Goal: Task Accomplishment & Management: Use online tool/utility

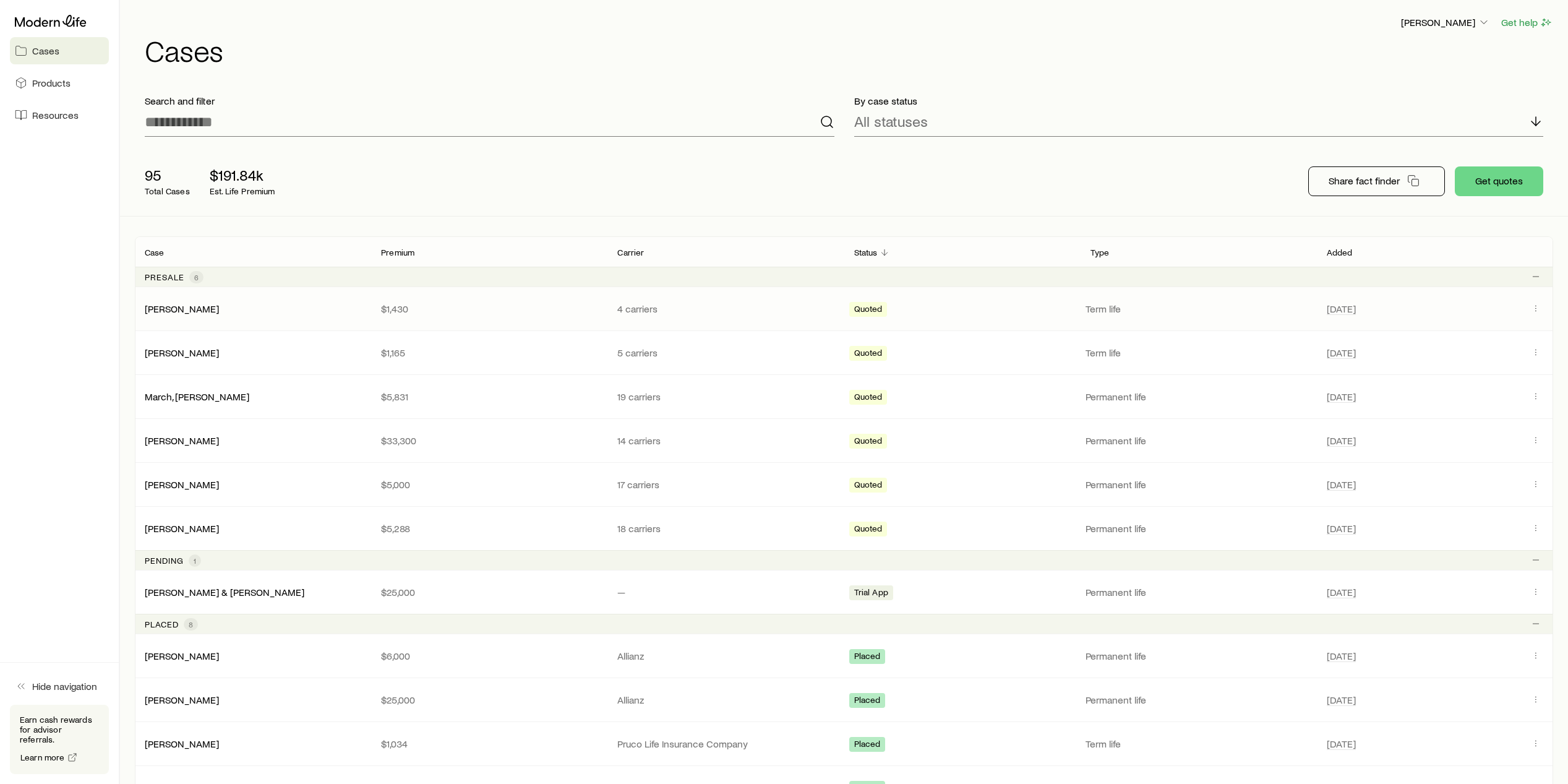
click at [282, 301] on div "[PERSON_NAME] $1,430 4 carriers Quoted Term life [DATE]" at bounding box center [844, 309] width 1419 height 43
click at [1543, 312] on span "Client cases" at bounding box center [1536, 309] width 15 height 12
click at [1539, 310] on icon "Client cases" at bounding box center [1536, 309] width 10 height 10
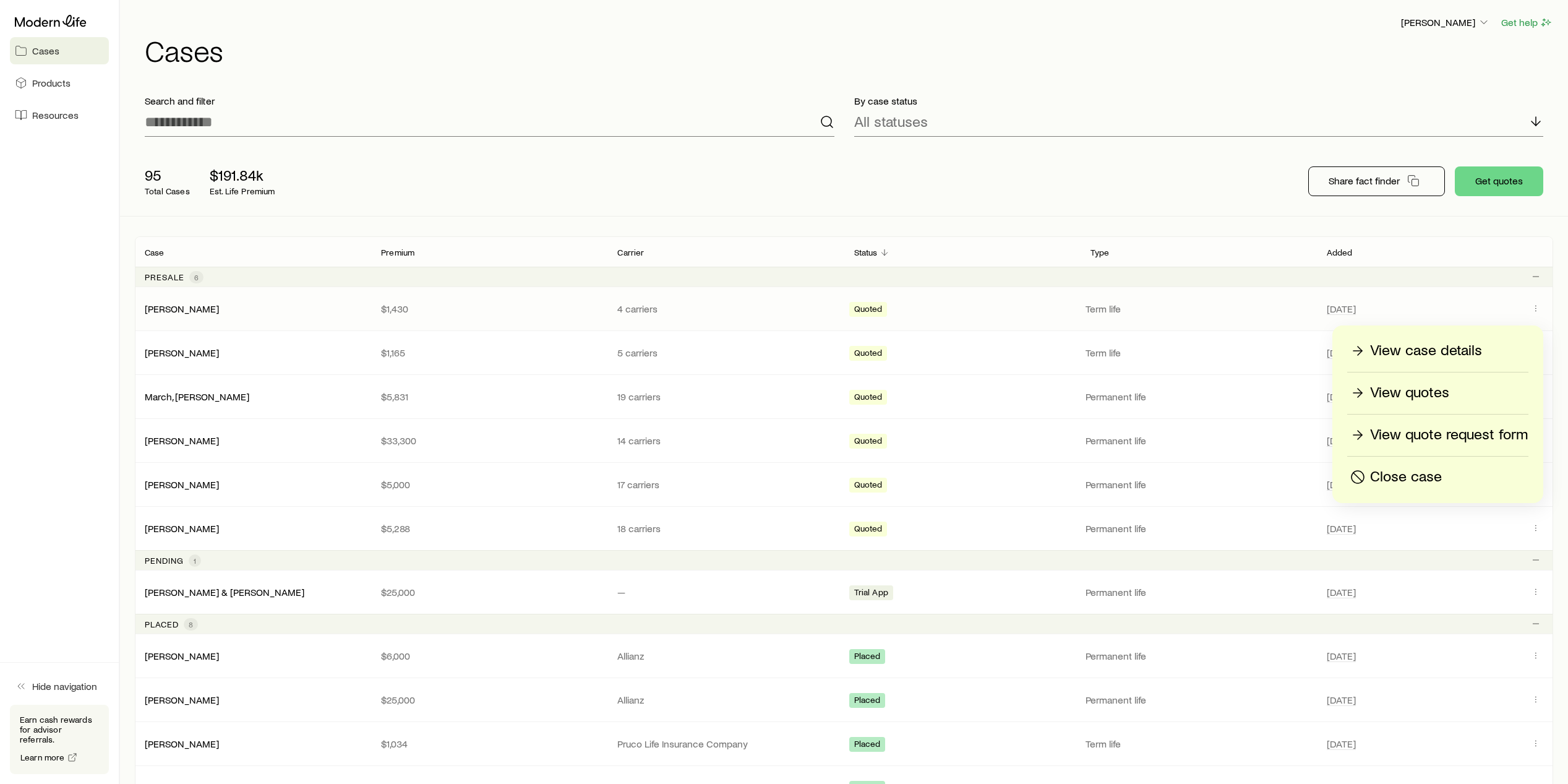
click at [1431, 389] on p "View quotes" at bounding box center [1409, 393] width 79 height 20
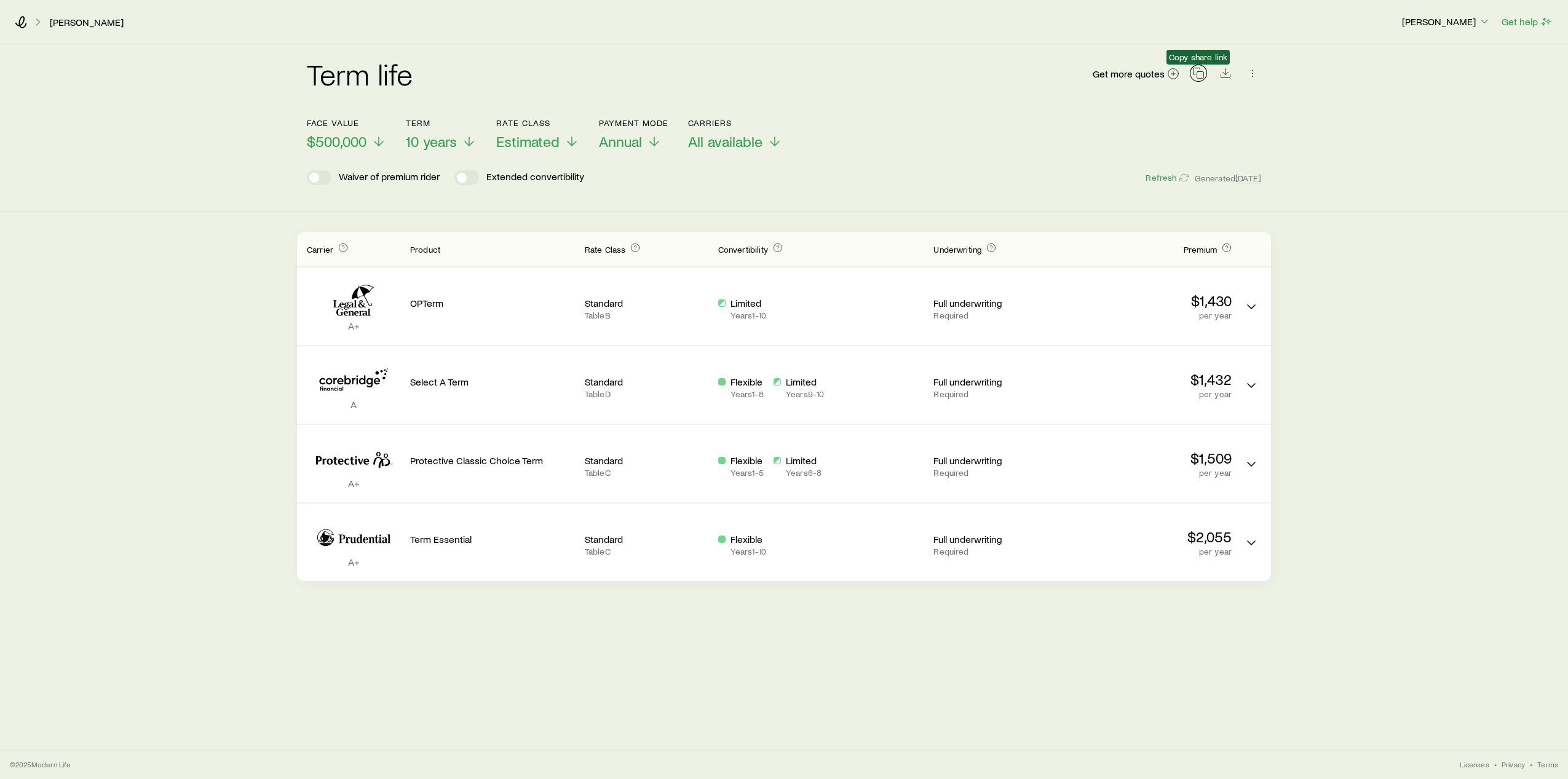
click at [1196, 76] on icon "button" at bounding box center [1198, 73] width 12 height 12
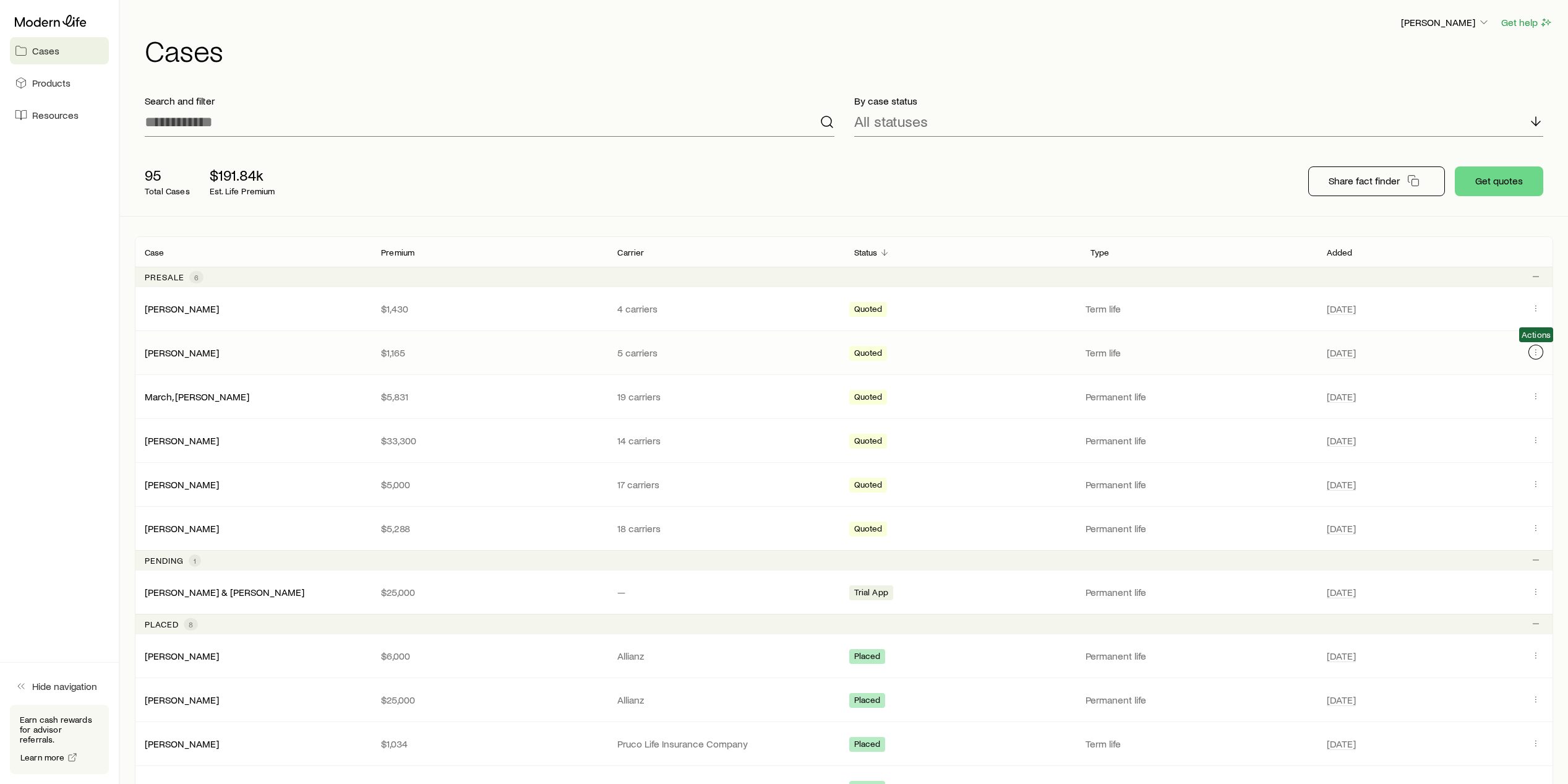
click at [1536, 348] on icon "Client cases" at bounding box center [1536, 352] width 10 height 10
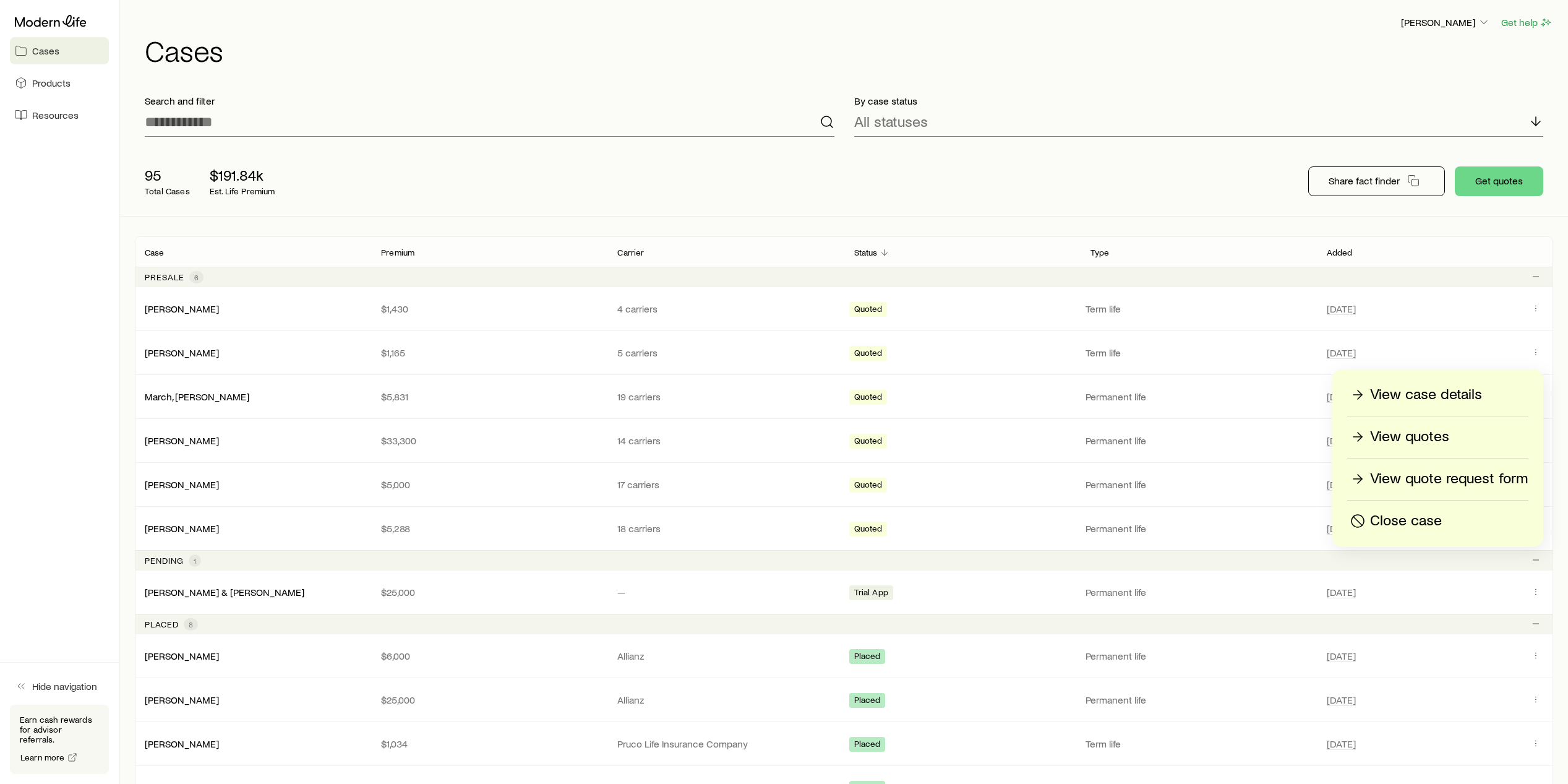
click at [1453, 435] on div "View quotes" at bounding box center [1438, 436] width 180 height 20
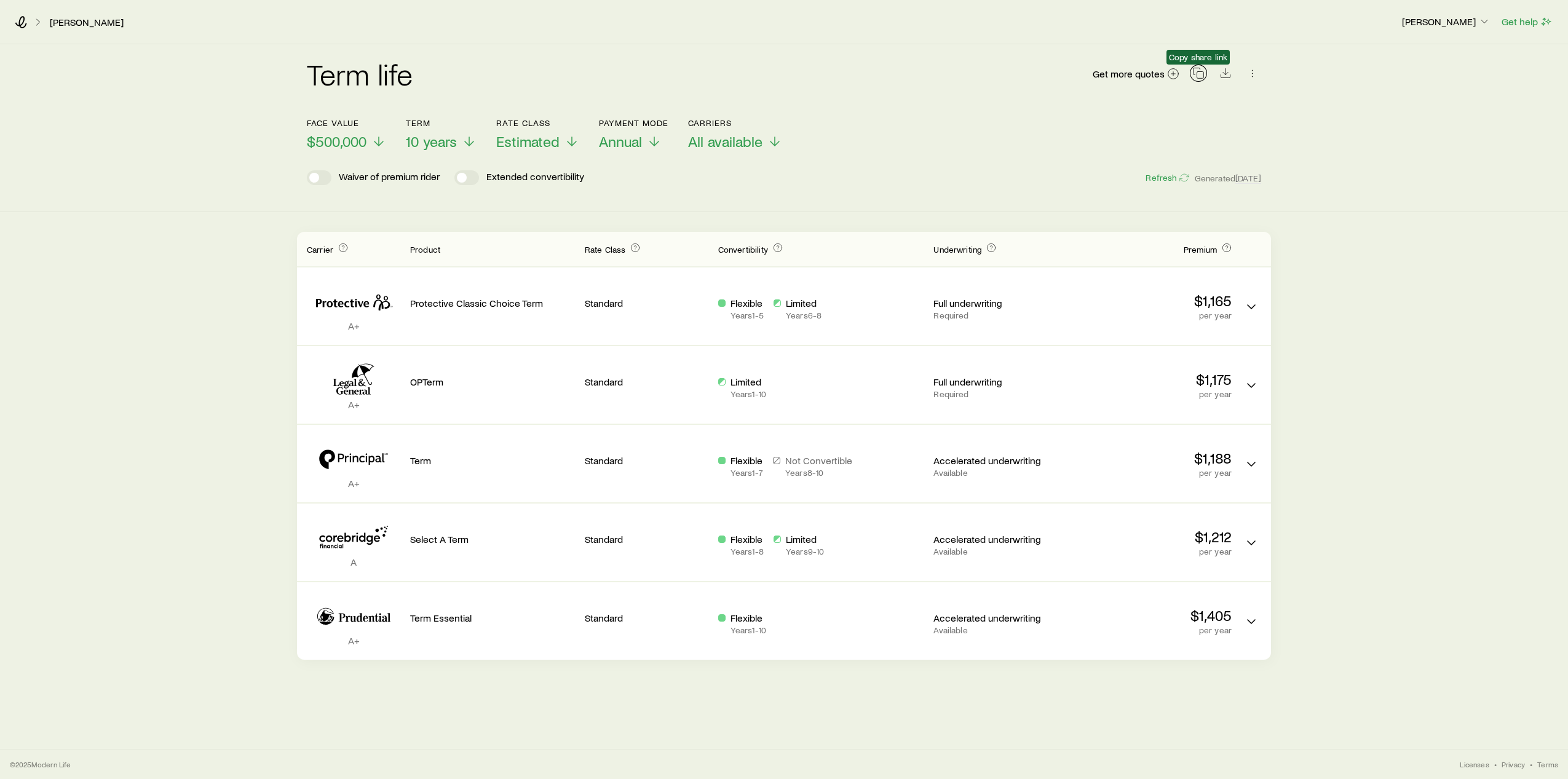
click at [1198, 75] on icon "button" at bounding box center [1198, 73] width 12 height 12
